Goal: Find specific page/section: Find specific page/section

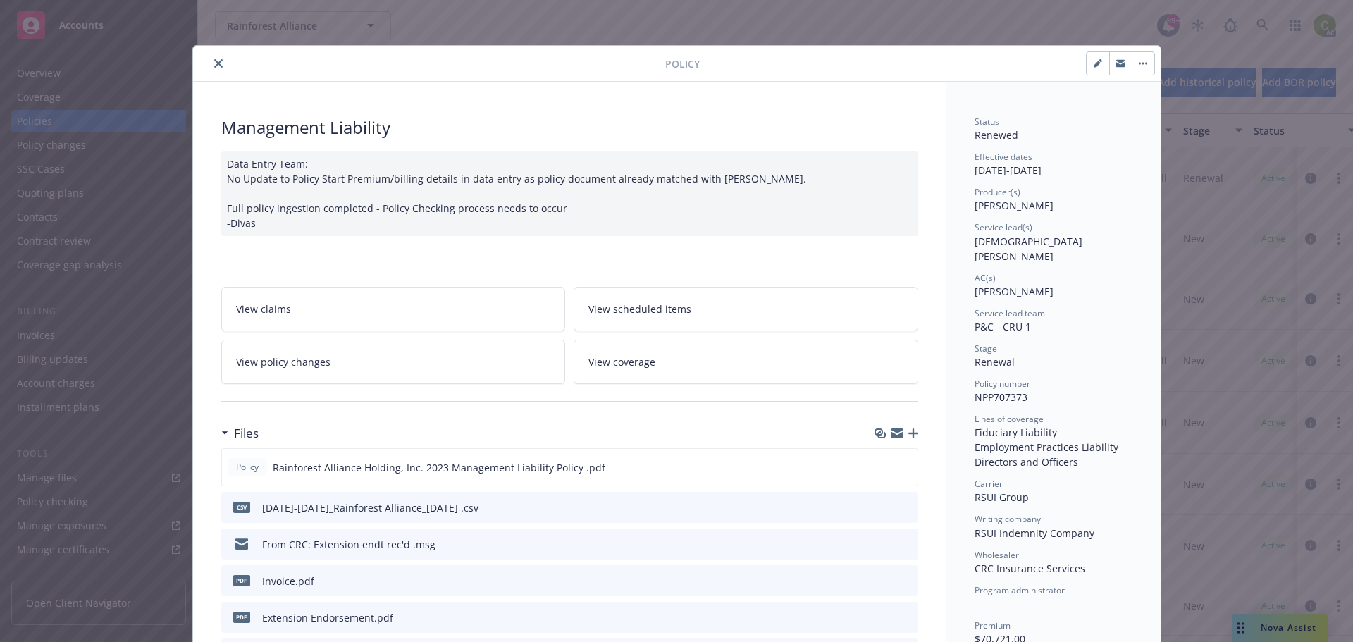
click at [214, 64] on icon "close" at bounding box center [218, 63] width 8 height 8
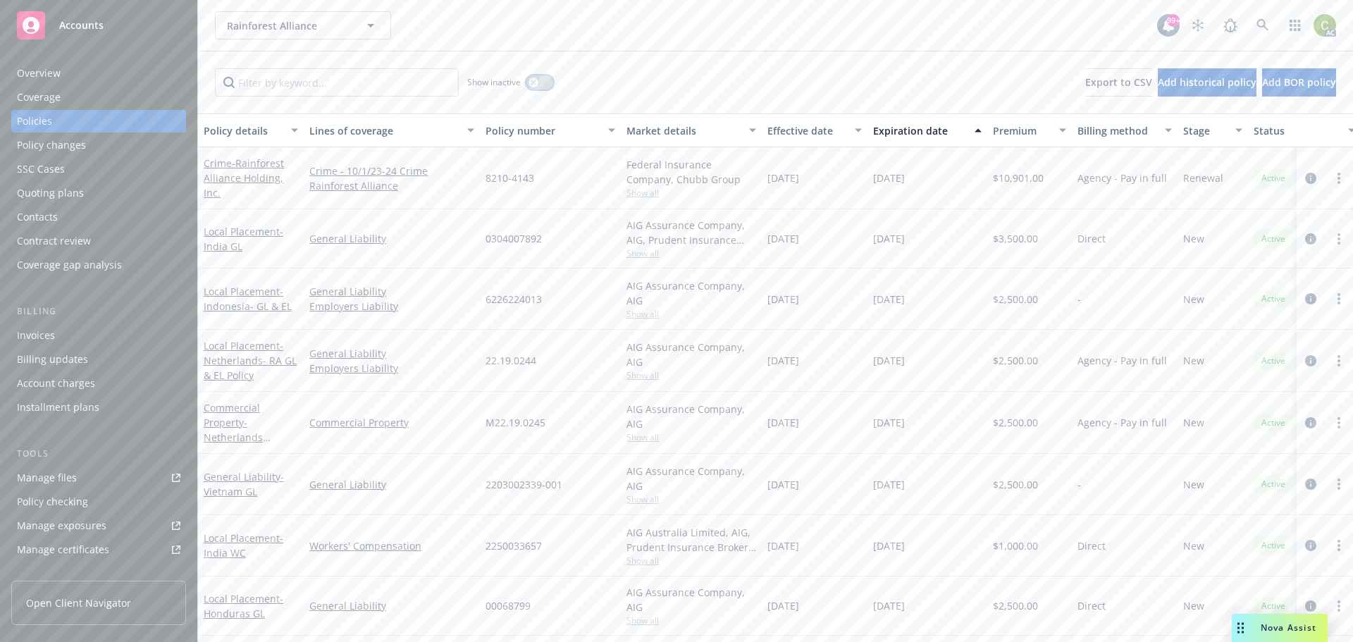
click at [531, 84] on icon "button" at bounding box center [534, 83] width 6 height 6
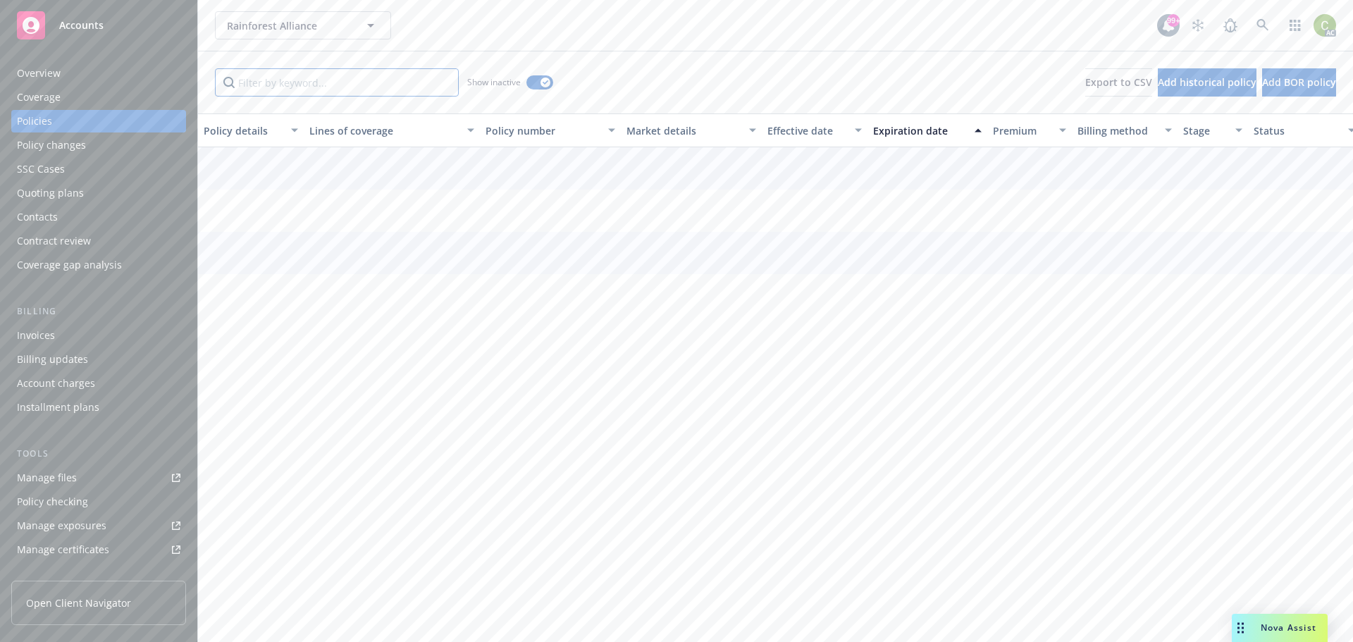
click at [354, 82] on input "Filter by keyword..." at bounding box center [337, 82] width 244 height 28
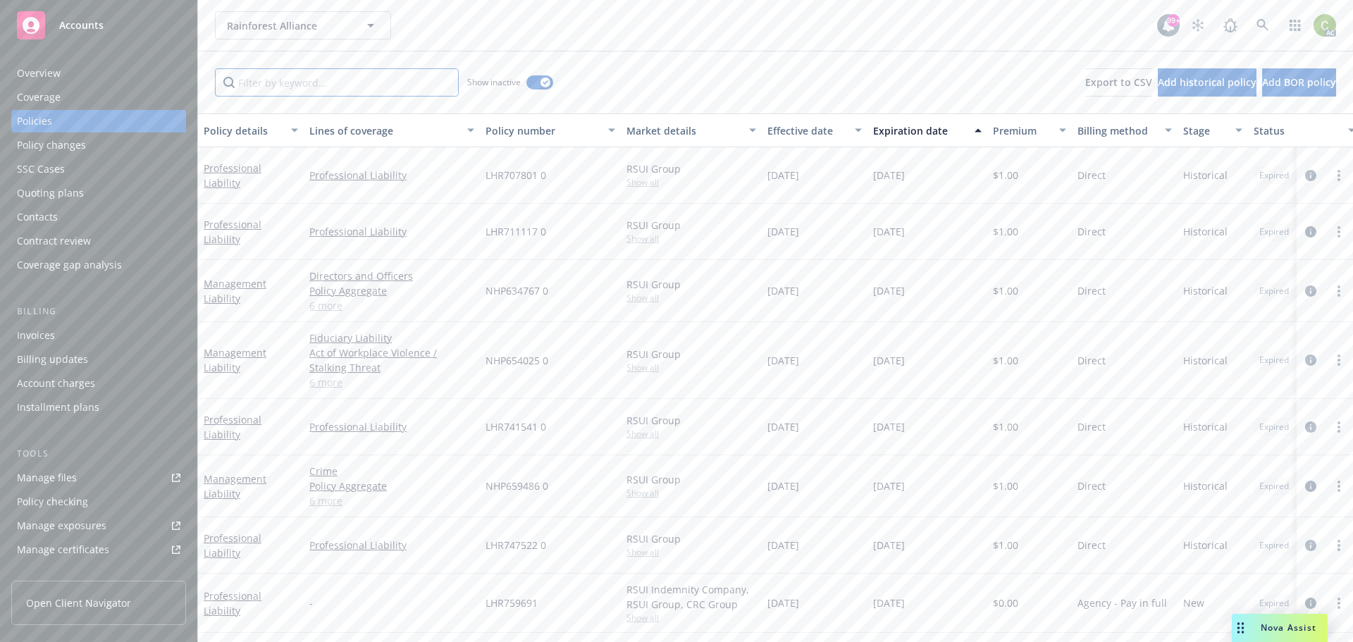
paste input "NPP707373"
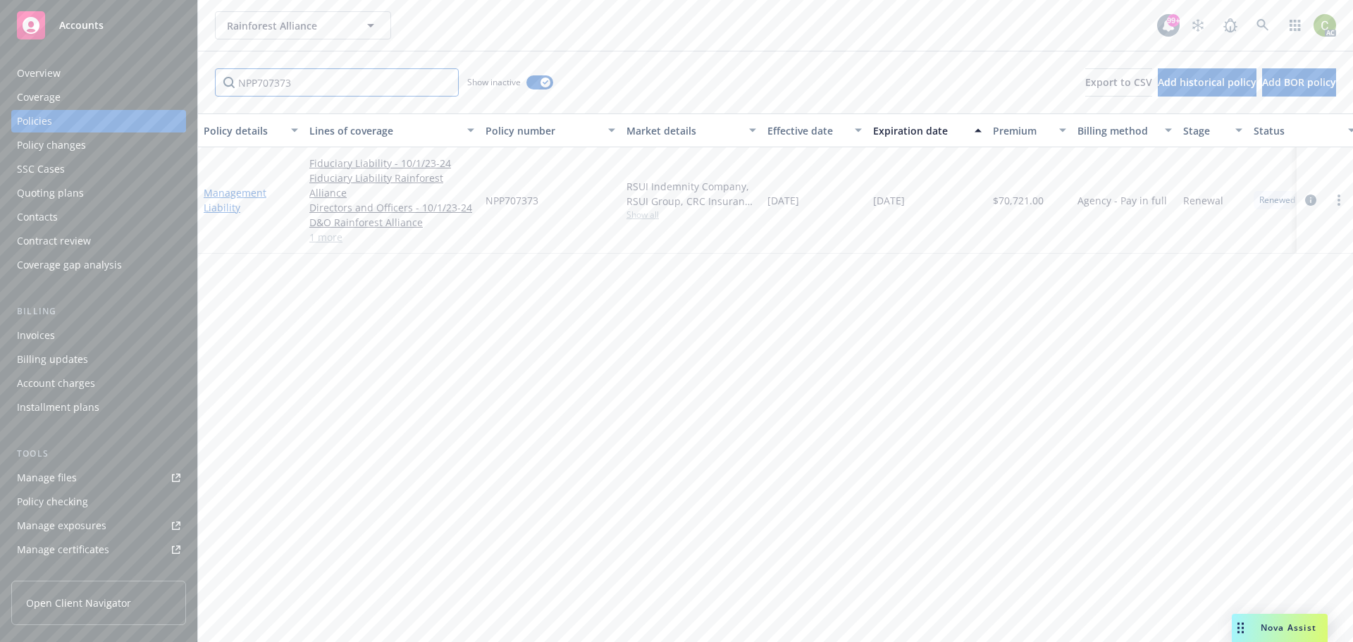
type input "NPP707373"
click at [261, 194] on link "Management Liability" at bounding box center [235, 200] width 63 height 28
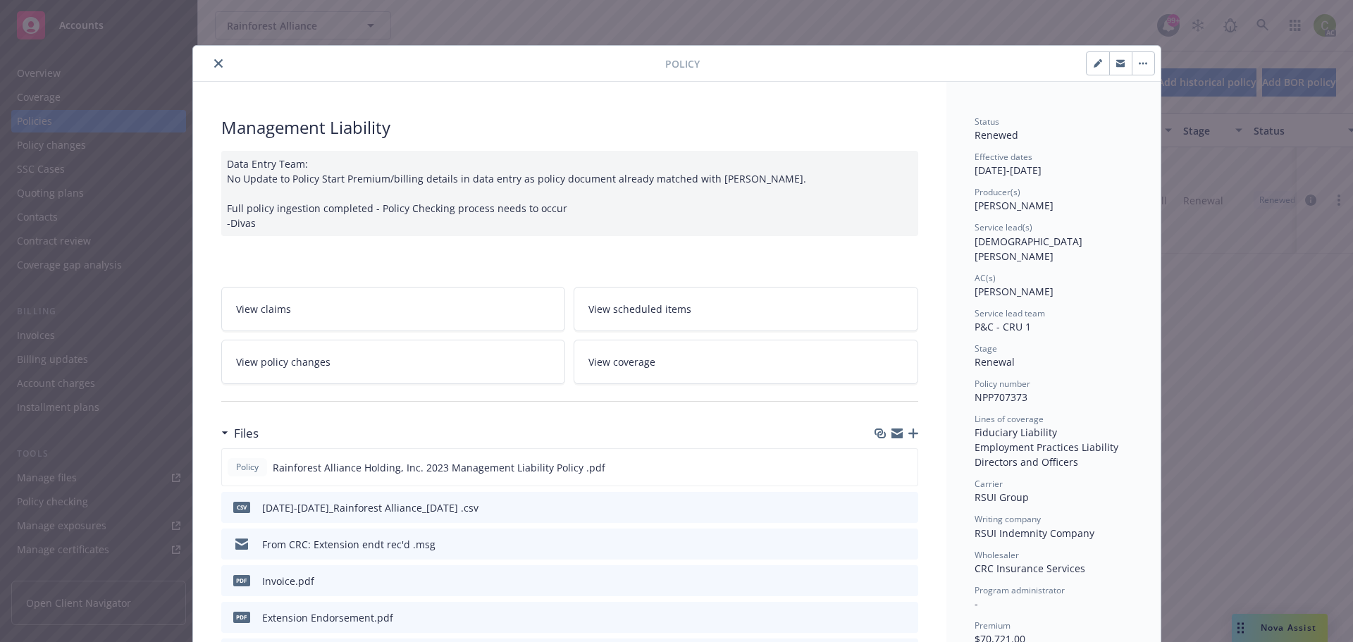
scroll to position [42, 0]
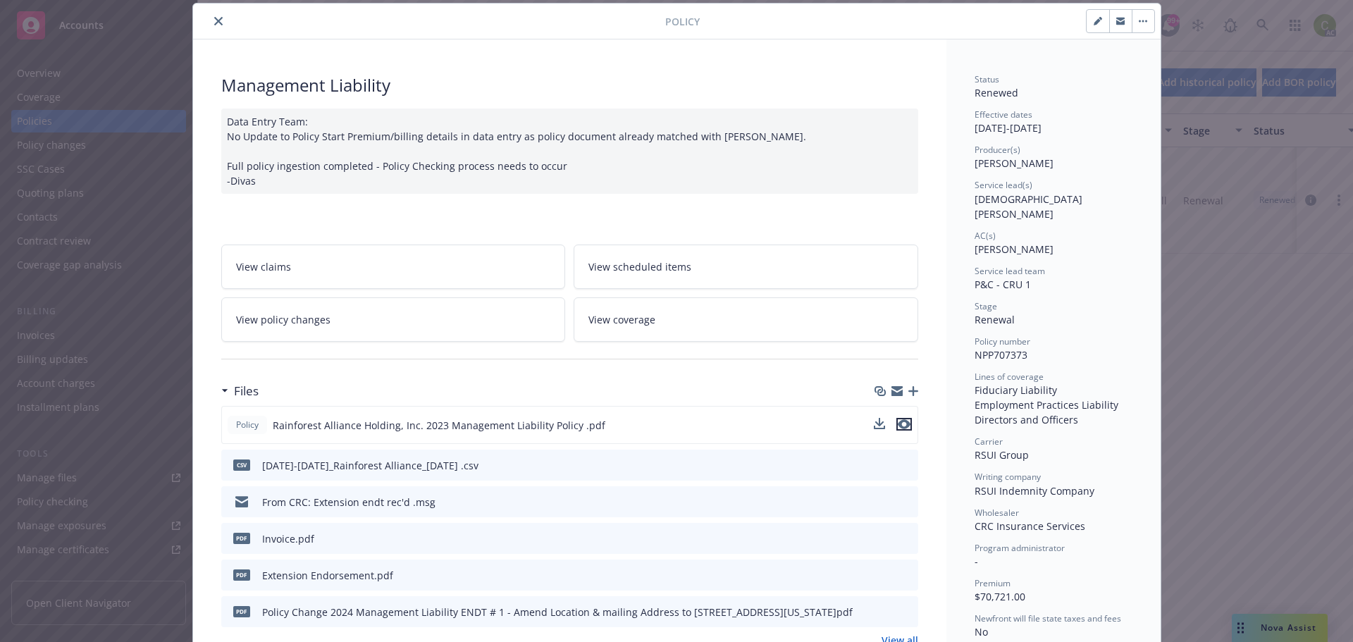
click at [899, 424] on icon "preview file" at bounding box center [904, 424] width 13 height 10
